Goal: Find specific fact: Find specific fact

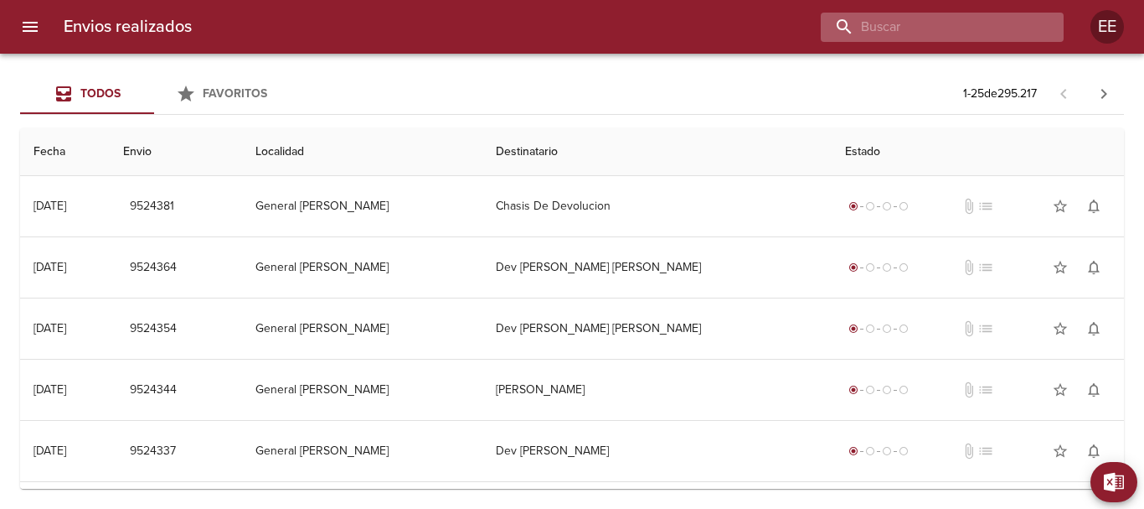
click at [963, 31] on input "buscar" at bounding box center [928, 27] width 214 height 29
paste input "DUX SOFTWARE"
type input "DUX SOFTWARE"
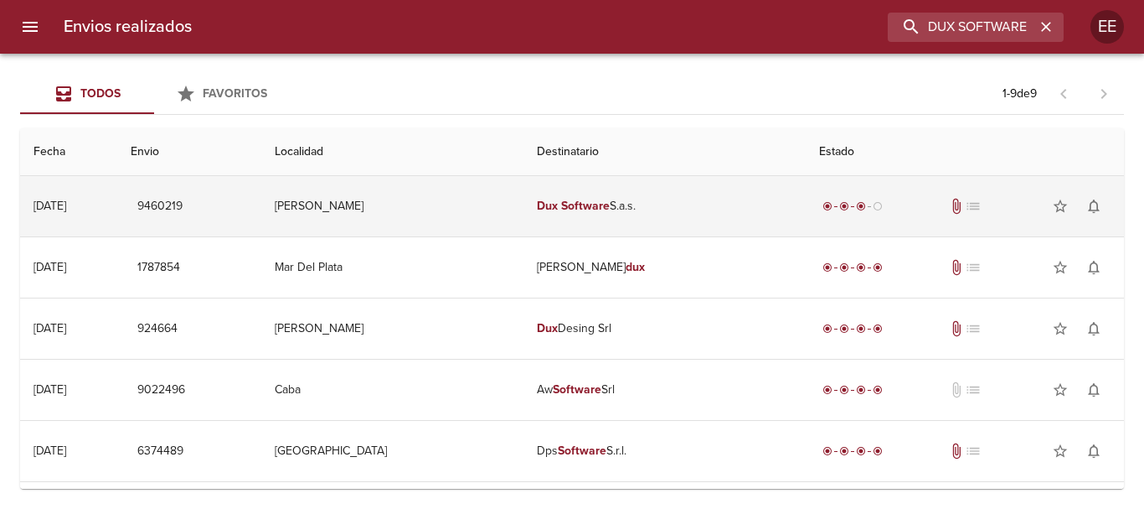
click at [585, 203] on em "Software" at bounding box center [585, 206] width 49 height 14
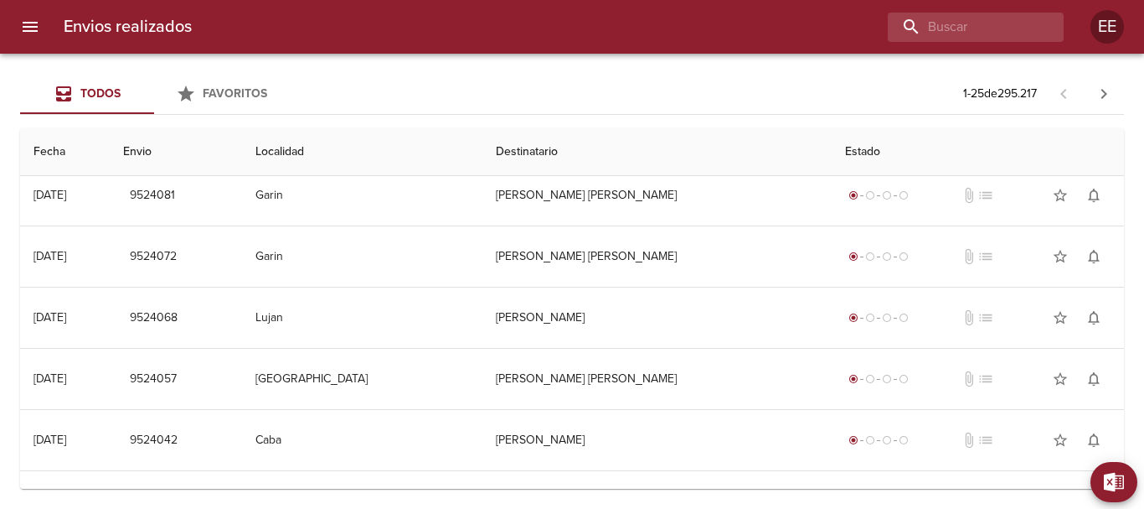
scroll to position [1216, 0]
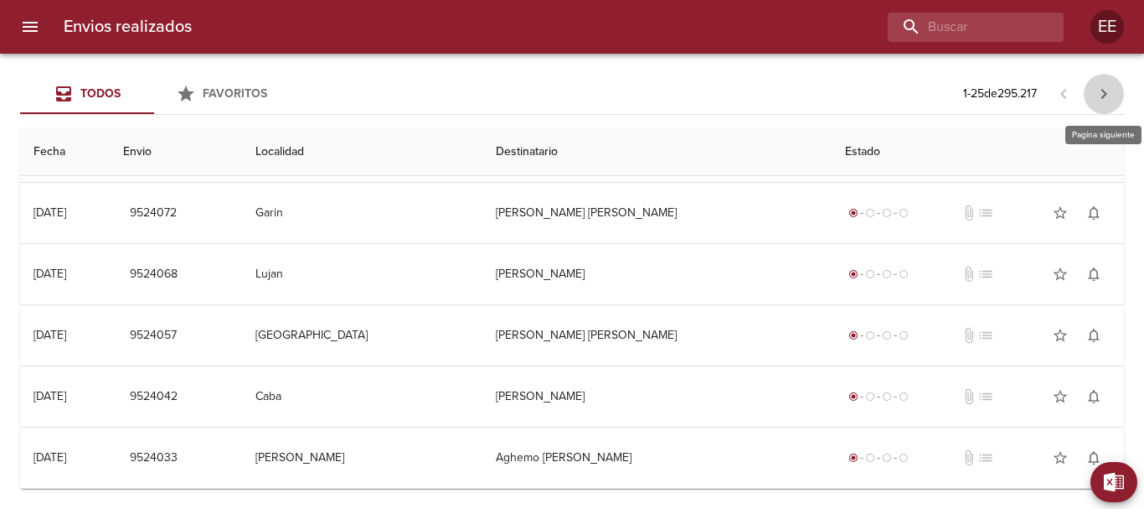
click at [1103, 90] on icon "button" at bounding box center [1105, 94] width 6 height 10
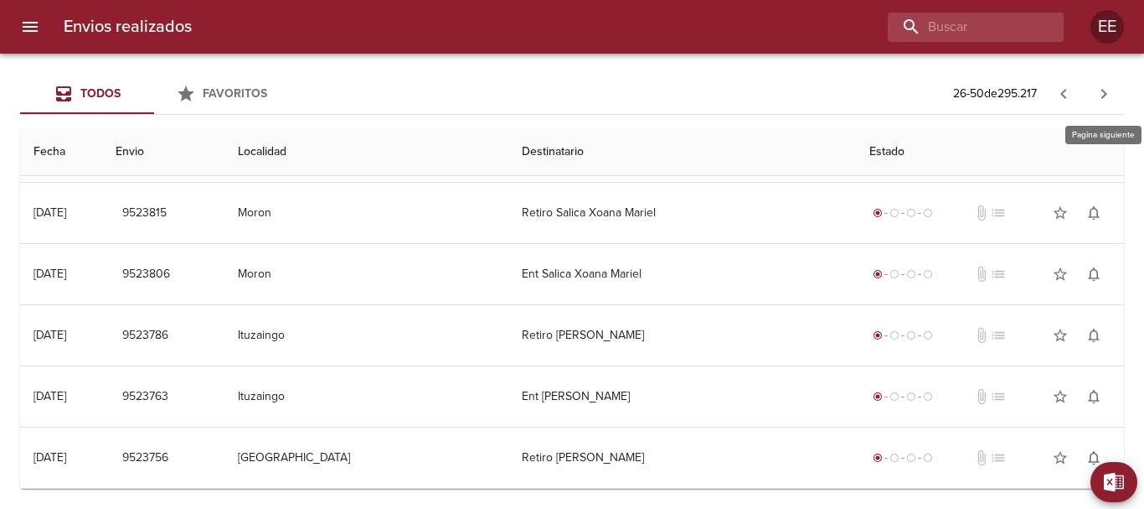
scroll to position [0, 0]
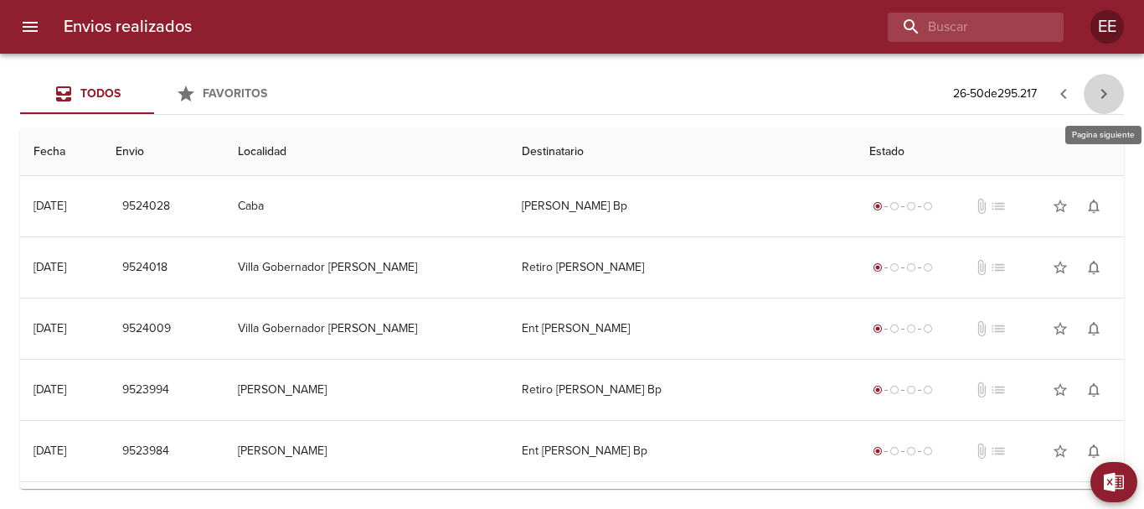
click at [1103, 90] on icon "button" at bounding box center [1105, 94] width 6 height 10
